Goal: Task Accomplishment & Management: Manage account settings

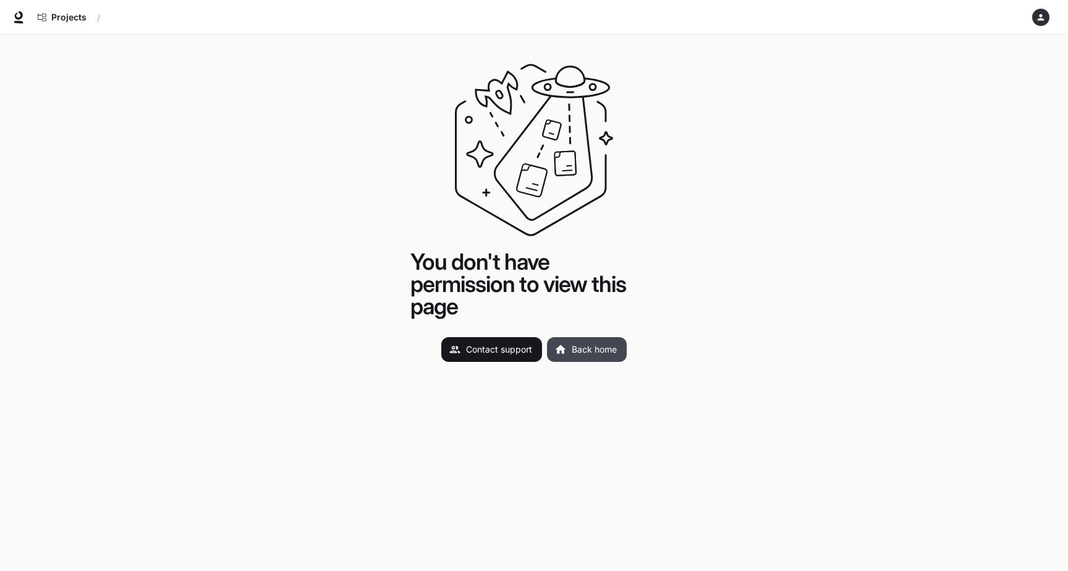
click at [595, 353] on link "Back home" at bounding box center [587, 349] width 80 height 25
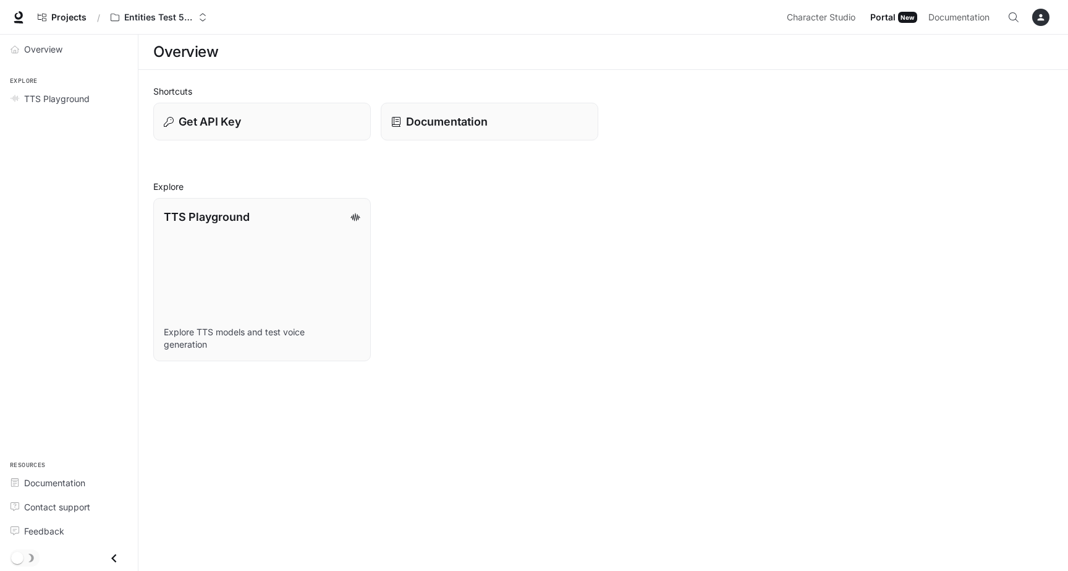
click at [891, 19] on span "Portal" at bounding box center [882, 17] width 25 height 15
click at [1038, 25] on button "button" at bounding box center [1041, 17] width 25 height 25
click at [155, 20] on div at bounding box center [534, 285] width 1068 height 571
click at [155, 20] on p "Entities Test 5c050f32" at bounding box center [158, 17] width 69 height 11
click at [65, 23] on div "Open workspace menu" at bounding box center [534, 285] width 1068 height 571
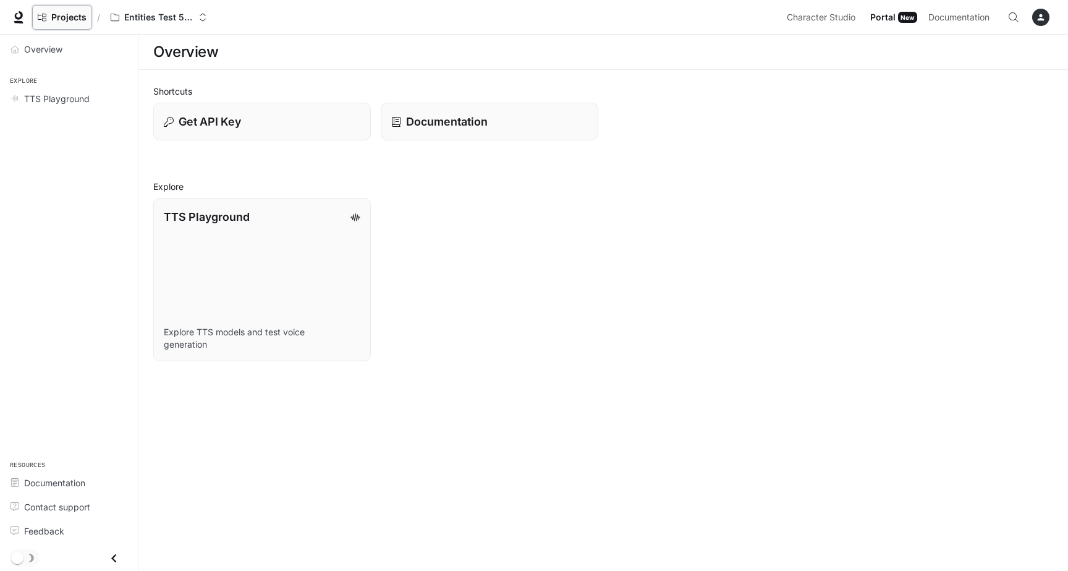
click at [83, 14] on span "Projects" at bounding box center [68, 17] width 35 height 11
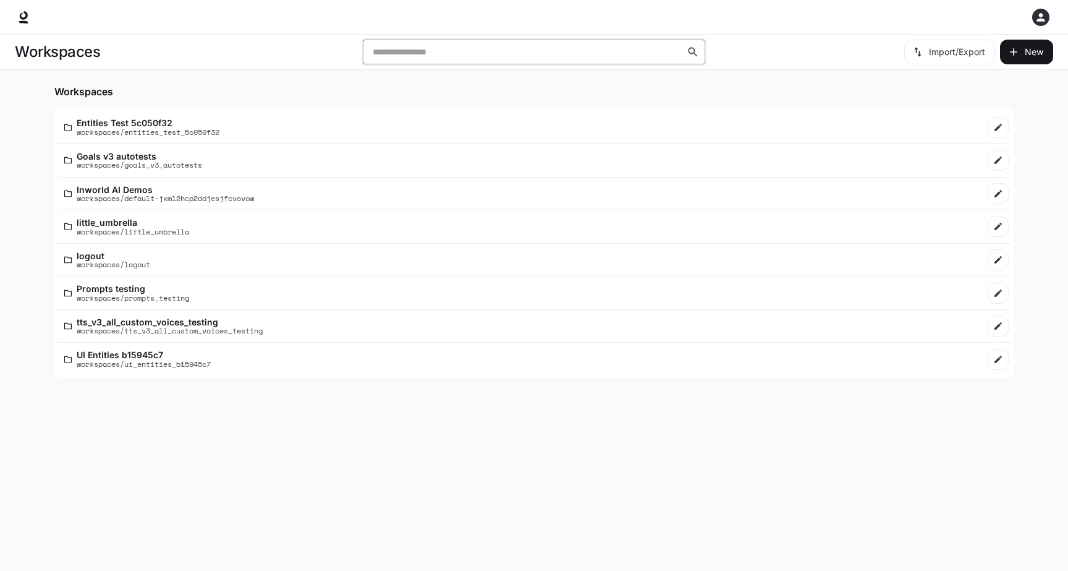
click at [397, 57] on input "text" at bounding box center [528, 52] width 318 height 12
click at [1044, 21] on icon "button" at bounding box center [1041, 17] width 12 height 12
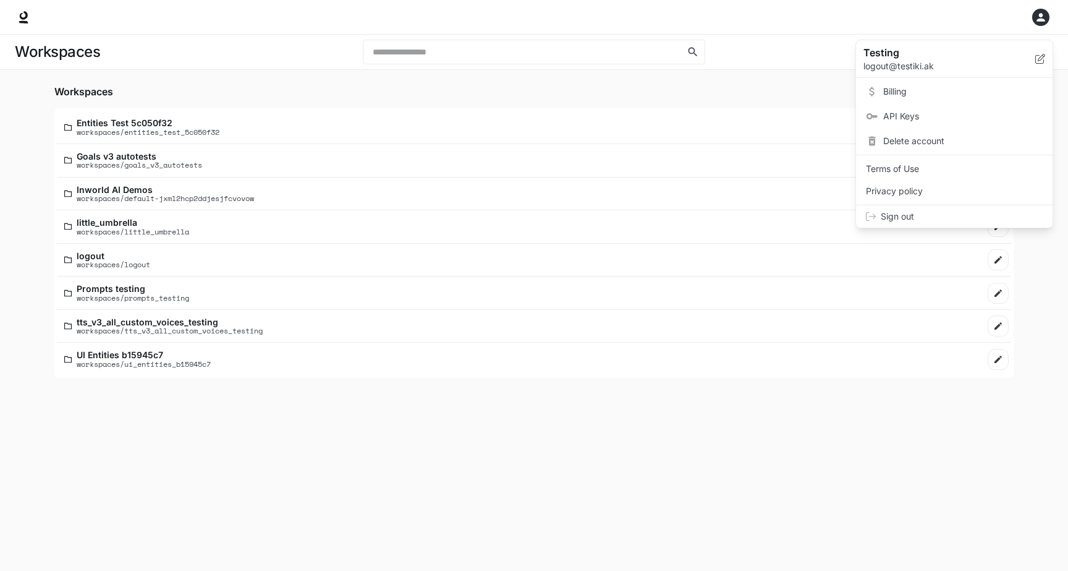
click at [915, 213] on span "Sign out" at bounding box center [962, 216] width 162 height 12
